Goal: Information Seeking & Learning: Find specific fact

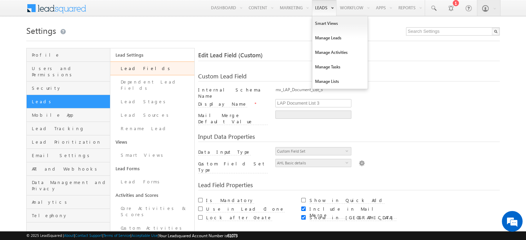
click at [318, 7] on link "Leads" at bounding box center [324, 8] width 25 height 16
click at [331, 41] on link "Manage Leads" at bounding box center [339, 38] width 55 height 15
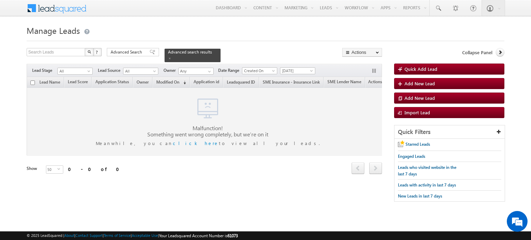
scroll to position [0, 4]
click at [172, 57] on span at bounding box center [169, 58] width 3 height 3
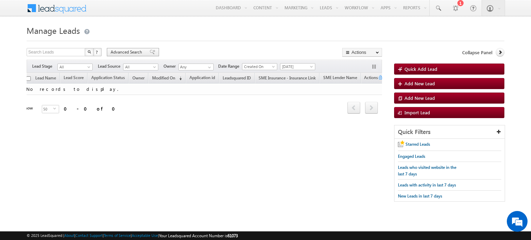
click at [126, 51] on span "Advanced Search" at bounding box center [128, 52] width 34 height 6
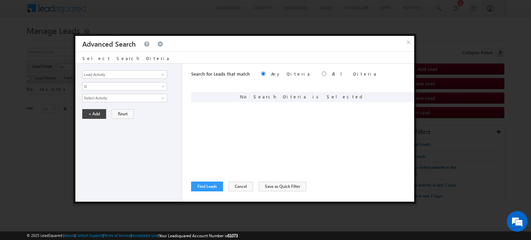
scroll to position [0, 0]
click at [162, 75] on span at bounding box center [163, 75] width 6 height 6
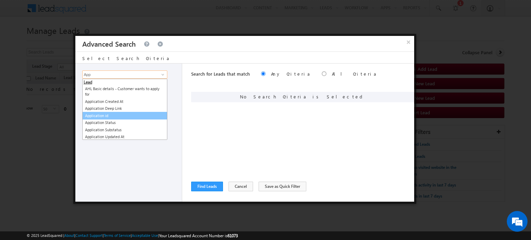
click at [107, 114] on link "Application id" at bounding box center [124, 116] width 85 height 8
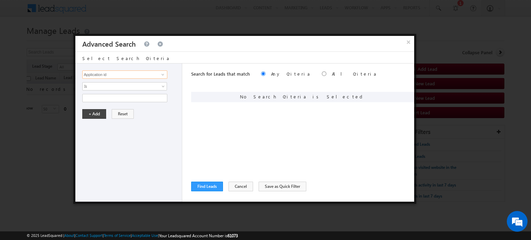
type input "Application id"
click at [89, 94] on input "text" at bounding box center [124, 98] width 85 height 8
paste input "SBL0010784"
type input "SBL0010784"
click at [97, 114] on button "+ Add" at bounding box center [94, 114] width 24 height 10
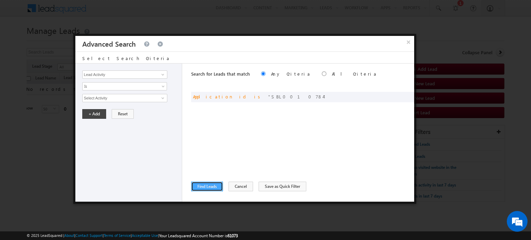
click at [207, 188] on button "Find Leads" at bounding box center [207, 187] width 32 height 10
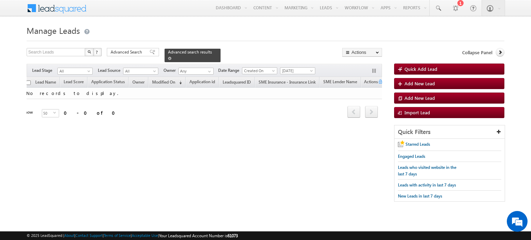
click at [208, 52] on div "Advanced search results" at bounding box center [193, 55] width 56 height 13
click at [172, 57] on span at bounding box center [169, 58] width 3 height 3
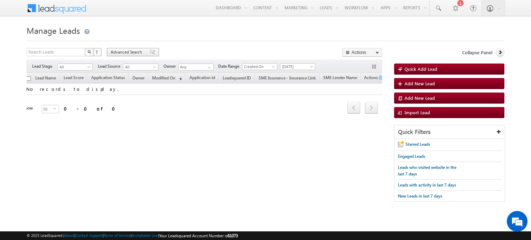
click at [138, 54] on span "Advanced Search" at bounding box center [128, 52] width 34 height 6
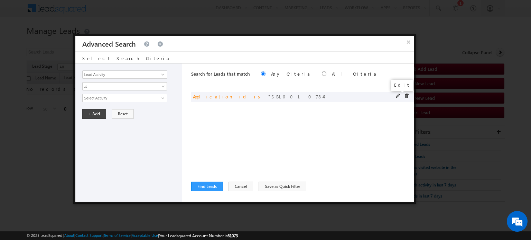
click at [400, 97] on span at bounding box center [398, 96] width 5 height 5
click at [145, 73] on input "Application id" at bounding box center [124, 75] width 85 height 8
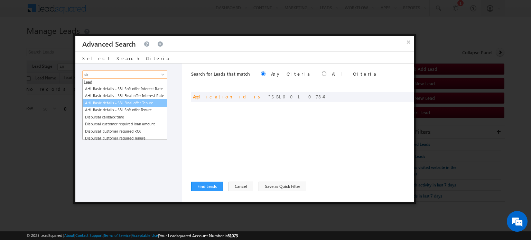
type input "s"
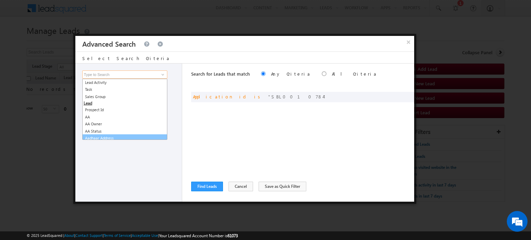
scroll to position [3, 0]
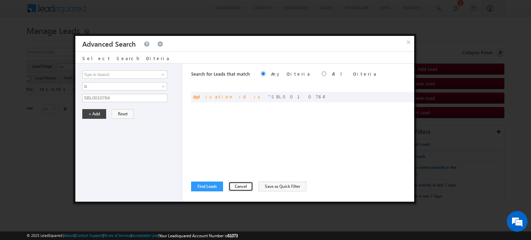
click at [240, 186] on button "Cancel" at bounding box center [241, 187] width 25 height 10
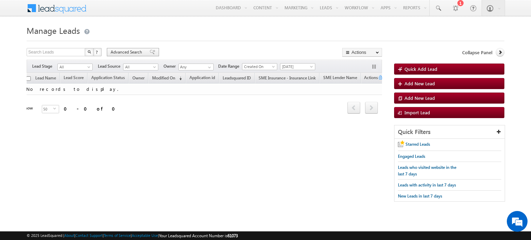
click at [131, 55] on div "Advanced Search" at bounding box center [133, 52] width 52 height 8
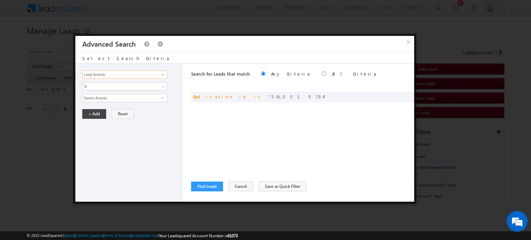
click at [104, 72] on input "Lead Activity" at bounding box center [124, 75] width 85 height 8
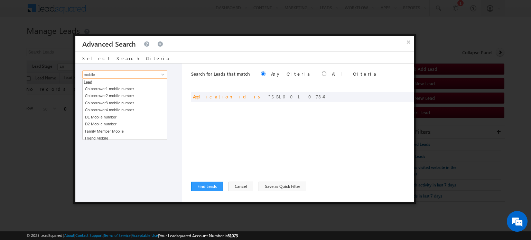
type input "mobile"
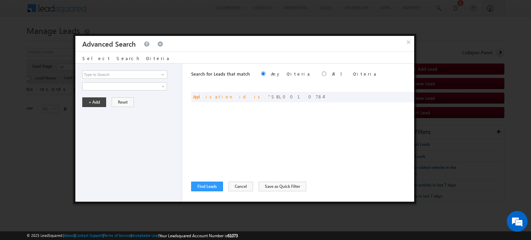
click at [339, 91] on div "Search for Leads that match Any Criteria All Criteria Note that the current tri…" at bounding box center [302, 133] width 223 height 138
click at [399, 97] on span at bounding box center [398, 96] width 5 height 5
click at [110, 76] on input "Application id" at bounding box center [124, 75] width 85 height 8
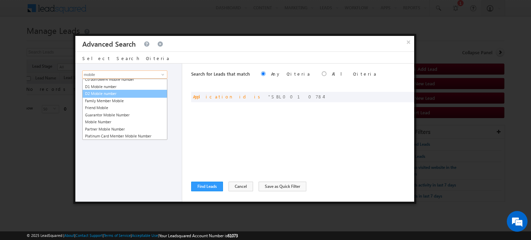
scroll to position [31, 0]
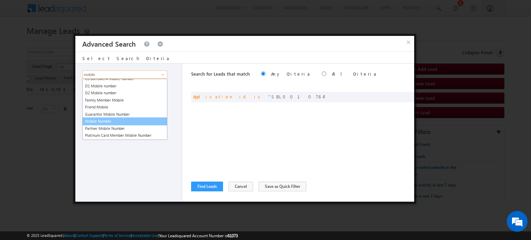
click at [112, 121] on link "Mobile Number" at bounding box center [124, 122] width 85 height 8
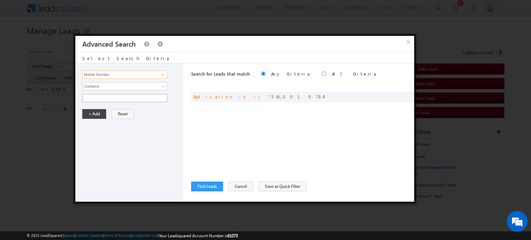
type input "Mobile Number"
click at [94, 96] on input "text" at bounding box center [124, 98] width 85 height 8
paste input "8213702426"
type input "8213702426"
click at [95, 116] on button "+ Add" at bounding box center [94, 114] width 24 height 10
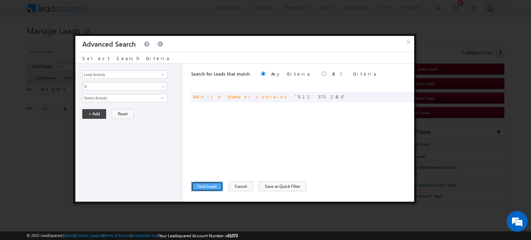
click at [203, 185] on button "Find Leads" at bounding box center [207, 187] width 32 height 10
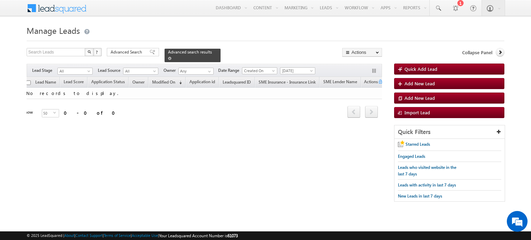
click at [172, 57] on span at bounding box center [169, 58] width 3 height 3
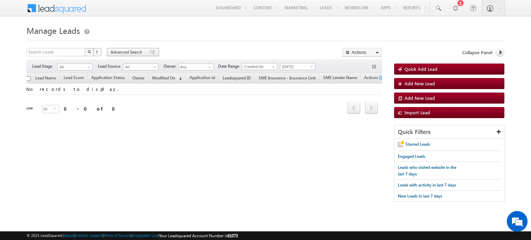
click at [140, 54] on span "Advanced Search" at bounding box center [128, 52] width 34 height 6
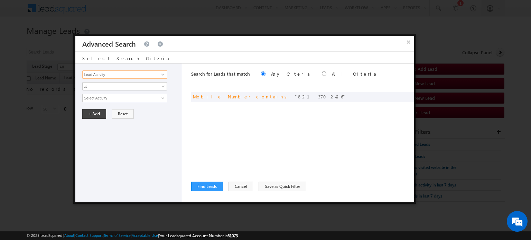
click at [144, 77] on input "Lead Activity" at bounding box center [124, 75] width 85 height 8
click at [108, 88] on link "Phone Number" at bounding box center [124, 89] width 85 height 8
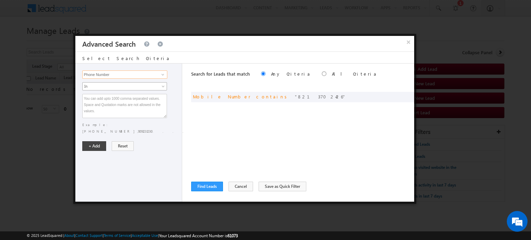
type input "Phone Number"
click at [158, 84] on link "In" at bounding box center [124, 86] width 85 height 8
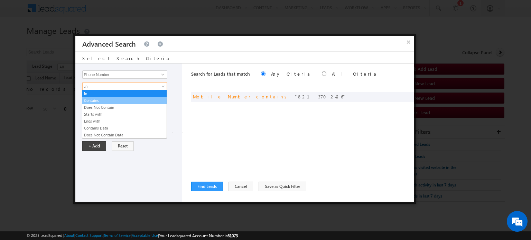
click at [129, 101] on link "Contains" at bounding box center [124, 101] width 84 height 6
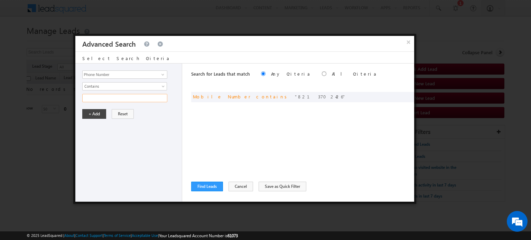
click at [119, 98] on input "text" at bounding box center [124, 98] width 85 height 8
paste input "8213702426"
type input "8213702426"
click at [93, 112] on button "+ Add" at bounding box center [94, 114] width 24 height 10
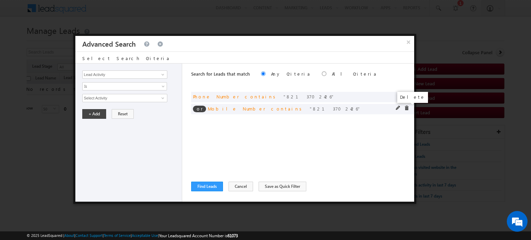
click at [407, 106] on span at bounding box center [406, 108] width 5 height 5
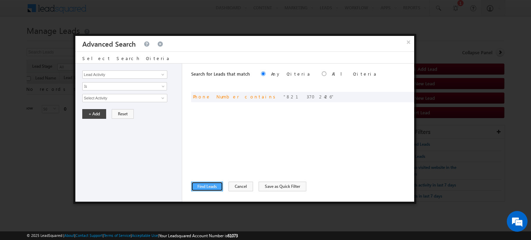
click at [209, 188] on button "Find Leads" at bounding box center [207, 187] width 32 height 10
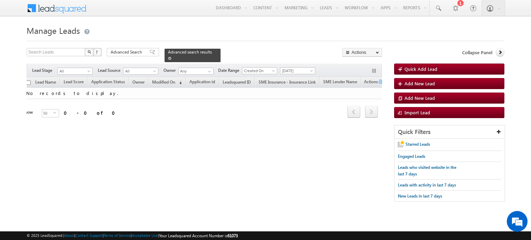
click at [172, 57] on span at bounding box center [169, 58] width 3 height 3
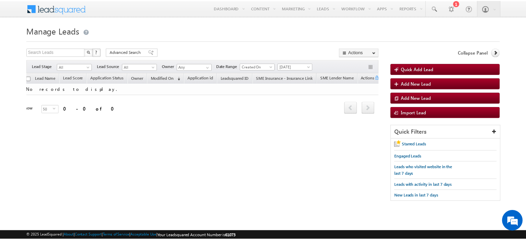
scroll to position [0, 0]
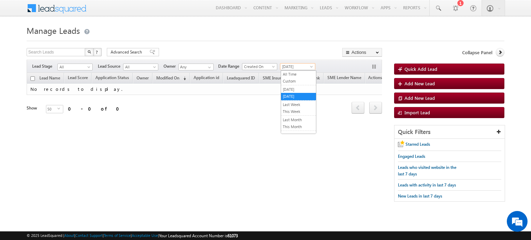
click at [287, 65] on span "Today" at bounding box center [297, 67] width 33 height 6
click at [291, 73] on link "All Time" at bounding box center [298, 74] width 35 height 6
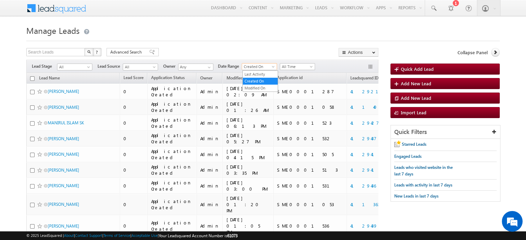
click at [267, 68] on span "Created On" at bounding box center [258, 67] width 33 height 6
click at [288, 49] on div "Search Leads X ? 4190 results found Advanced Search Advanced Search Advanced se…" at bounding box center [202, 53] width 352 height 10
click at [119, 51] on span "Advanced Search" at bounding box center [127, 52] width 34 height 6
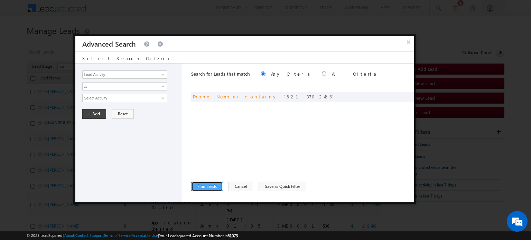
click at [203, 183] on button "Find Leads" at bounding box center [207, 187] width 32 height 10
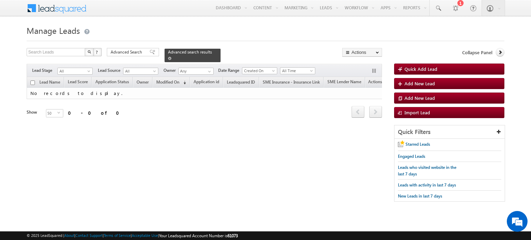
click at [172, 57] on span at bounding box center [169, 58] width 3 height 3
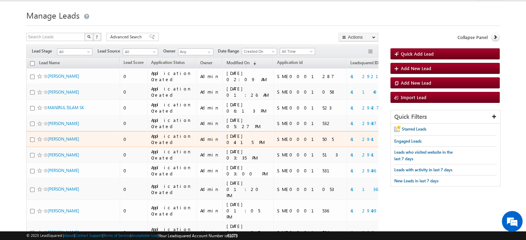
scroll to position [0, 84]
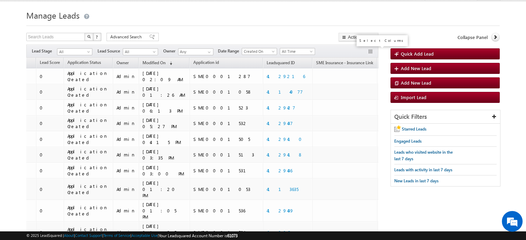
click at [372, 52] on button "button" at bounding box center [371, 52] width 7 height 7
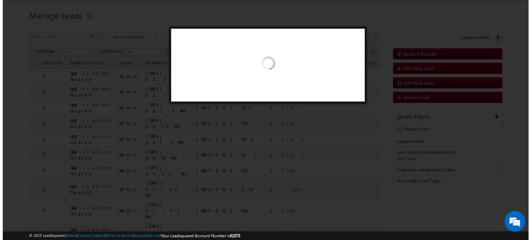
scroll to position [0, 80]
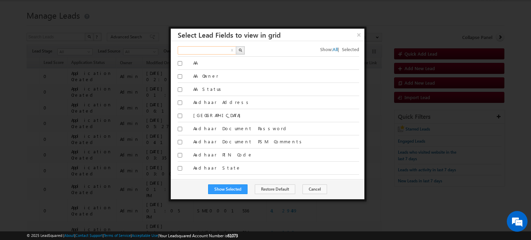
click at [212, 51] on input "text" at bounding box center [207, 50] width 59 height 8
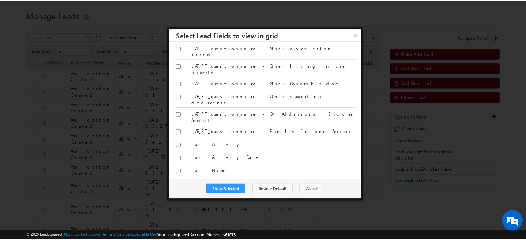
scroll to position [9126, 0]
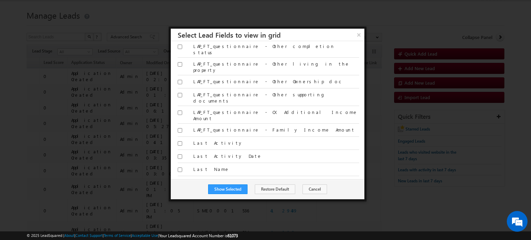
type input "ph"
checkbox input "true"
click at [220, 186] on button "Show Selected" at bounding box center [227, 190] width 39 height 10
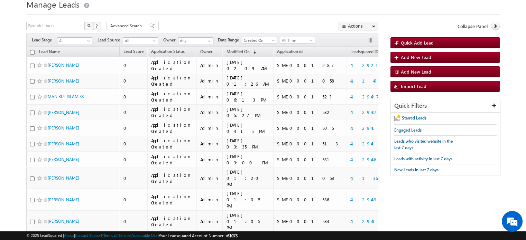
scroll to position [0, 0]
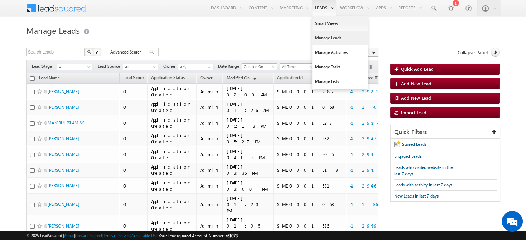
click at [320, 12] on link "Leads" at bounding box center [324, 8] width 25 height 16
click at [320, 40] on link "Manage Leads" at bounding box center [339, 38] width 55 height 15
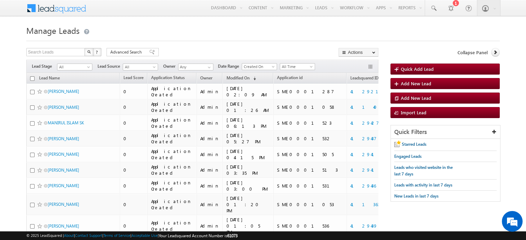
click at [89, 52] on img "button" at bounding box center [88, 51] width 3 height 3
type input "Search Leads"
click at [134, 51] on span "Advanced Search" at bounding box center [127, 52] width 34 height 6
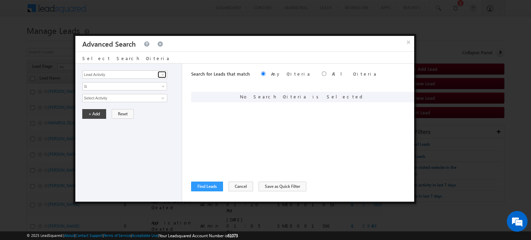
click at [162, 77] on link at bounding box center [162, 74] width 9 height 7
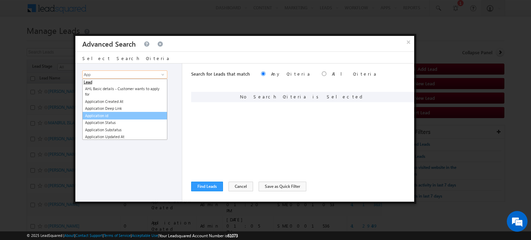
click at [108, 114] on link "Application id" at bounding box center [124, 116] width 85 height 8
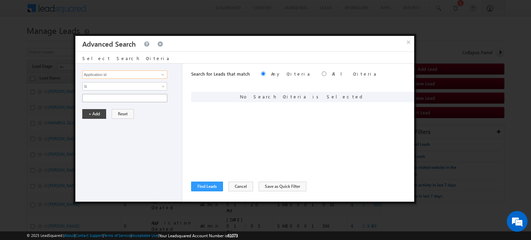
type input "Application id"
click at [90, 98] on input "text" at bounding box center [124, 98] width 85 height 8
paste input "SBL0010785"
type input "SBL0010785"
click at [93, 112] on button "+ Add" at bounding box center [94, 114] width 24 height 10
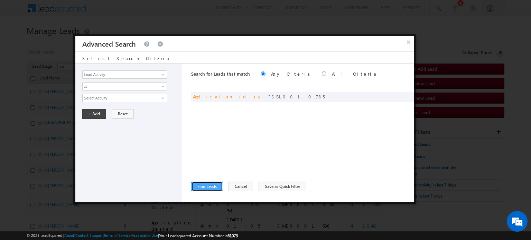
click at [209, 185] on button "Find Leads" at bounding box center [207, 187] width 32 height 10
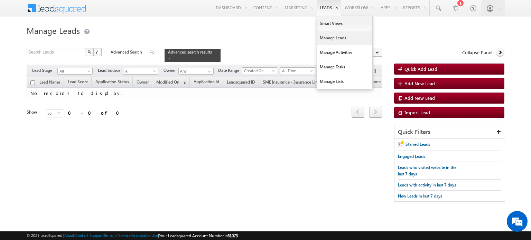
click at [319, 35] on link "Manage Leads" at bounding box center [344, 38] width 55 height 15
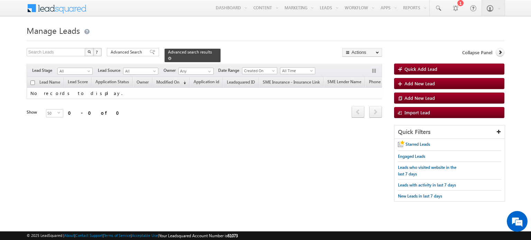
click at [172, 57] on span at bounding box center [169, 58] width 3 height 3
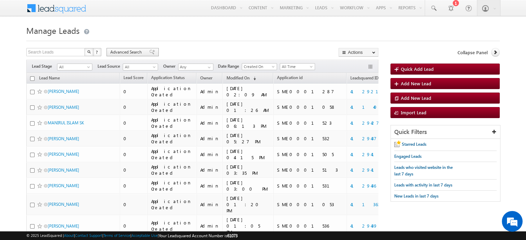
click at [128, 52] on span "Advanced Search" at bounding box center [127, 52] width 34 height 6
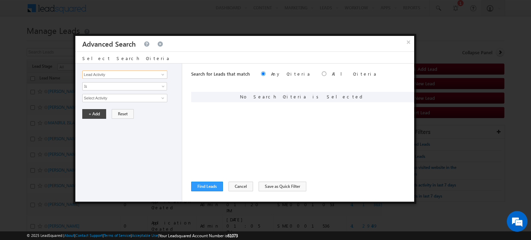
click at [110, 74] on input "Lead Activity" at bounding box center [124, 75] width 85 height 8
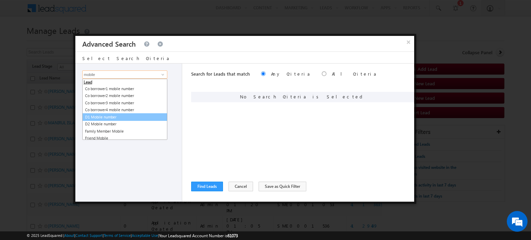
scroll to position [37, 0]
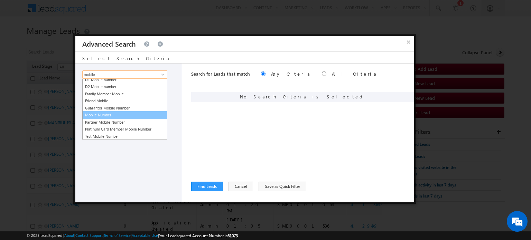
click at [113, 113] on link "Mobile Number" at bounding box center [124, 115] width 85 height 8
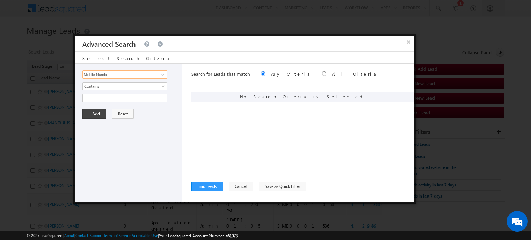
type input "Mobile Number"
click at [92, 99] on input "text" at bounding box center [124, 98] width 85 height 8
paste input "8063492189"
type input "8063492189"
click at [97, 111] on button "+ Add" at bounding box center [94, 114] width 24 height 10
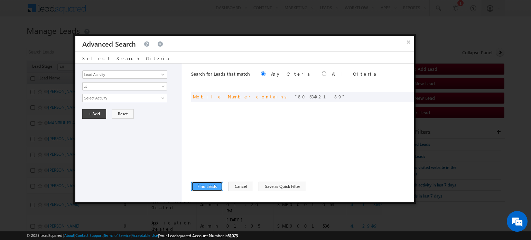
click at [208, 186] on button "Find Leads" at bounding box center [207, 187] width 32 height 10
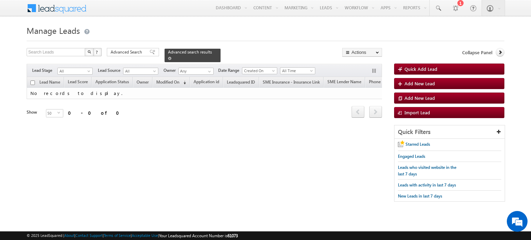
click at [172, 57] on span at bounding box center [169, 58] width 3 height 3
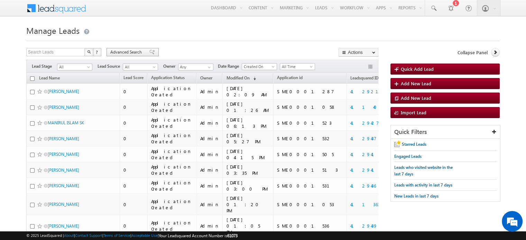
click at [119, 52] on span "Advanced Search" at bounding box center [127, 52] width 34 height 6
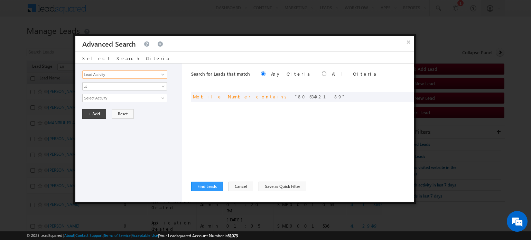
click at [109, 74] on input "Lead Activity" at bounding box center [124, 75] width 85 height 8
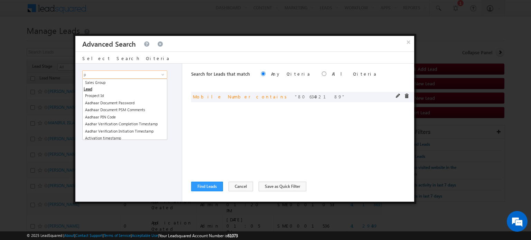
type input "p"
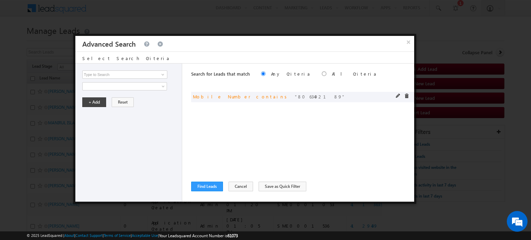
click at [395, 94] on div "or Mobile Number contains [PHONE_NUMBER]" at bounding box center [302, 97] width 223 height 10
click at [397, 95] on span at bounding box center [398, 96] width 5 height 5
click at [116, 73] on input "Mobile Number" at bounding box center [124, 75] width 85 height 8
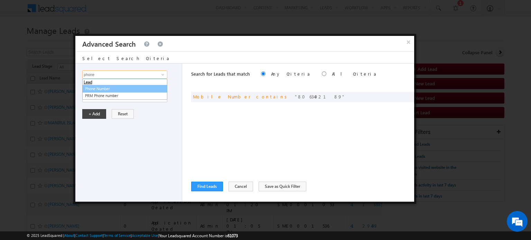
click at [100, 91] on link "Phone Number" at bounding box center [124, 89] width 85 height 8
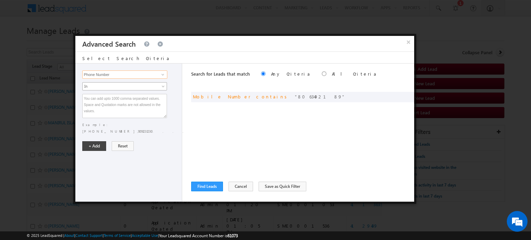
type input "Phone Number"
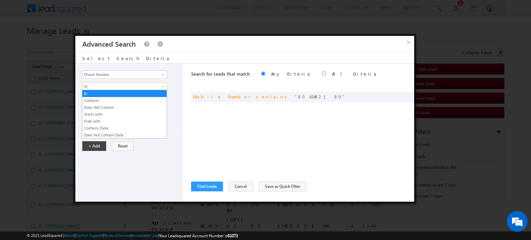
click at [163, 85] on span at bounding box center [164, 88] width 6 height 6
click at [106, 100] on link "Contains" at bounding box center [124, 101] width 84 height 6
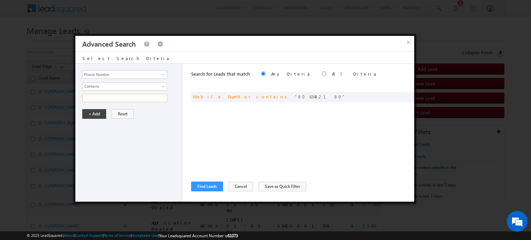
click at [93, 98] on input "text" at bounding box center [124, 98] width 85 height 8
paste input "8063492189"
type input "8063492189"
click at [88, 117] on button "+ Add" at bounding box center [94, 114] width 24 height 10
click at [205, 189] on button "Find Leads" at bounding box center [207, 187] width 32 height 10
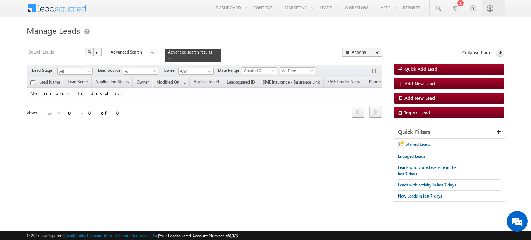
scroll to position [0, 49]
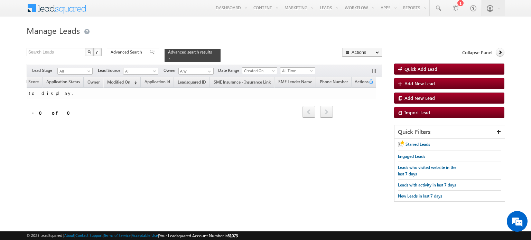
click at [235, 77] on th "SME Insurance - Insurance Link" at bounding box center [242, 82] width 65 height 11
